Goal: Information Seeking & Learning: Learn about a topic

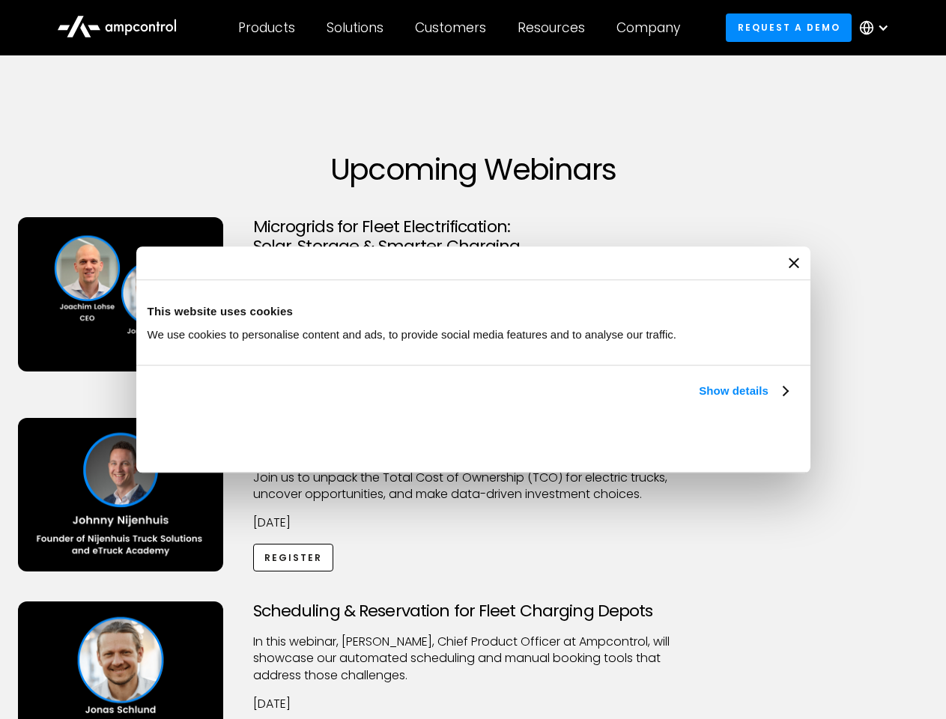
click at [699, 400] on link "Show details" at bounding box center [743, 391] width 88 height 18
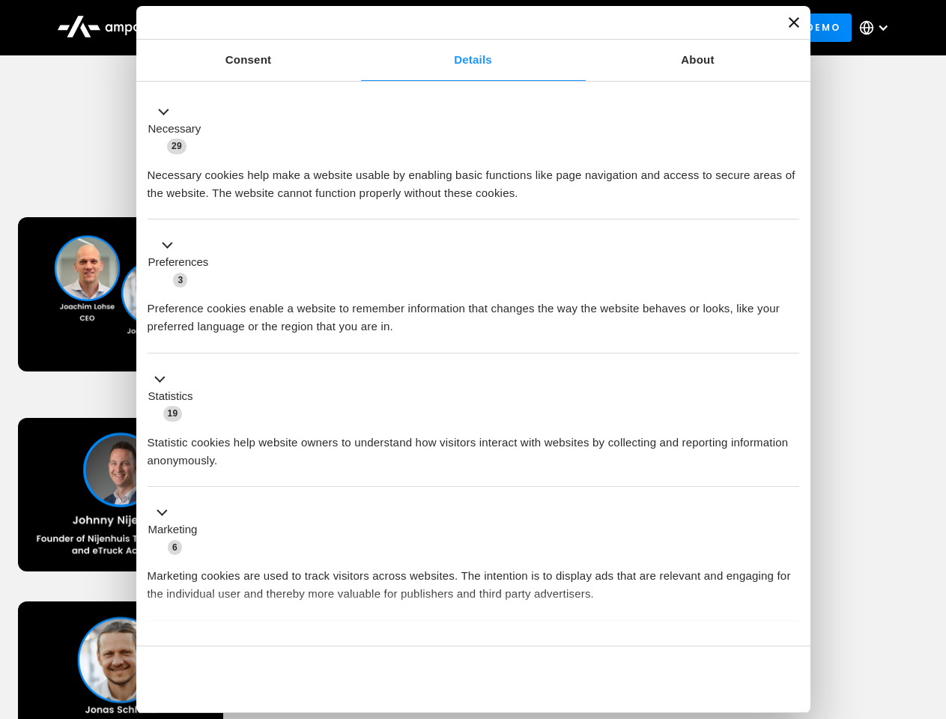
click at [790, 620] on div "Consent Details [#IABV2SETTINGS#] About This website uses cookies We use cookie…" at bounding box center [473, 359] width 674 height 707
click at [930, 604] on div "Scheduling & Reservation for Fleet Charging Depots ​In this webinar, [PERSON_NA…" at bounding box center [473, 694] width 941 height 184
click at [461, 28] on div "Customers" at bounding box center [450, 27] width 71 height 16
click at [266, 28] on div "Products" at bounding box center [266, 27] width 57 height 16
click at [356, 28] on div "Solutions" at bounding box center [355, 27] width 57 height 16
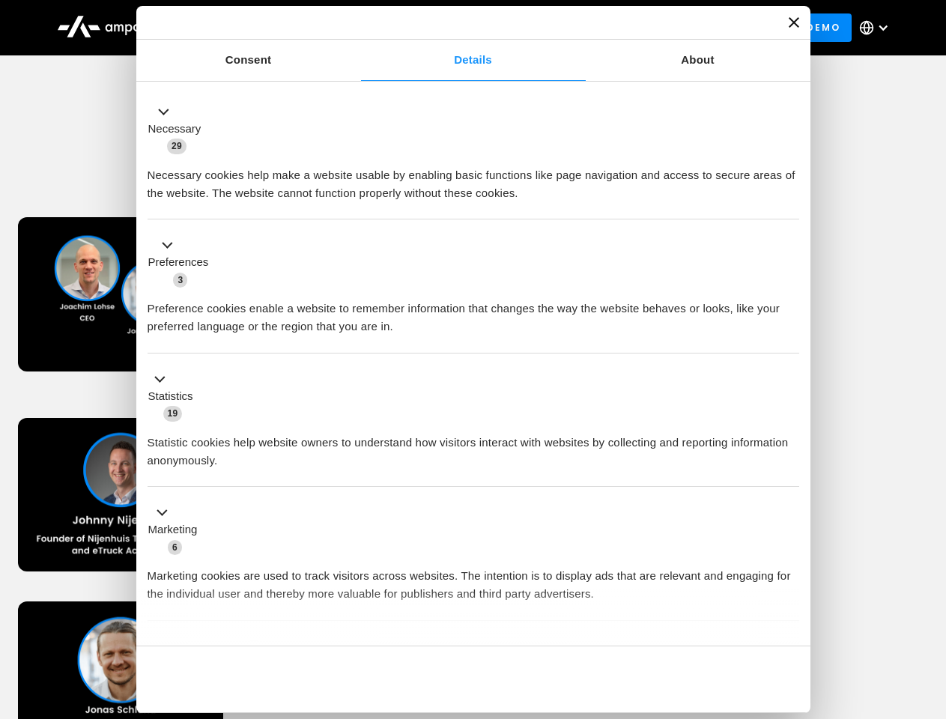
click at [453, 28] on div "Customers" at bounding box center [450, 27] width 71 height 16
click at [554, 28] on div "Resources" at bounding box center [551, 27] width 67 height 16
click at [653, 28] on div "Company" at bounding box center [649, 27] width 64 height 16
click at [878, 28] on div at bounding box center [883, 28] width 12 height 12
